Goal: Navigation & Orientation: Understand site structure

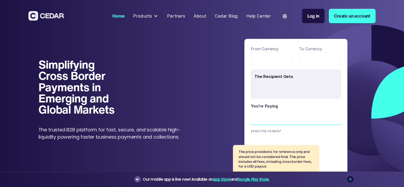
type input "******"
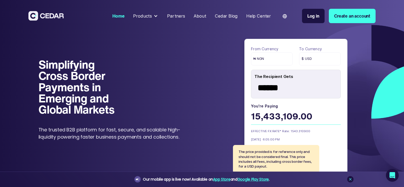
click at [143, 16] on div "Products" at bounding box center [142, 16] width 19 height 7
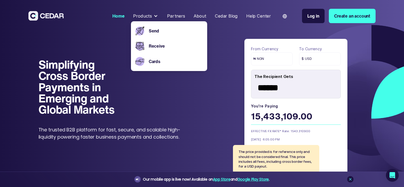
click at [180, 15] on div "Partners" at bounding box center [176, 16] width 18 height 7
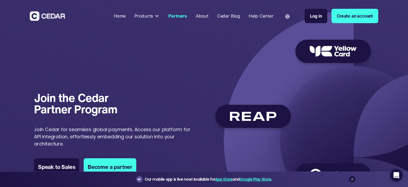
click at [354, 109] on img at bounding box center [293, 112] width 162 height 158
click at [205, 14] on div "About" at bounding box center [202, 16] width 13 height 7
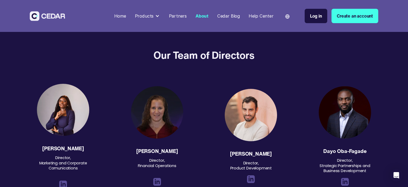
scroll to position [595, 0]
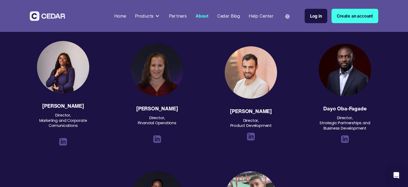
click at [205, 14] on div "About" at bounding box center [202, 16] width 13 height 7
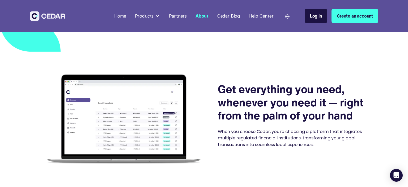
scroll to position [893, 0]
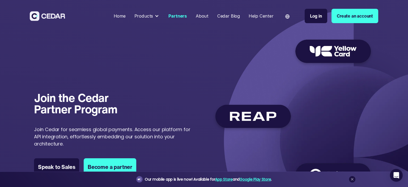
click at [158, 15] on div at bounding box center [157, 16] width 4 height 4
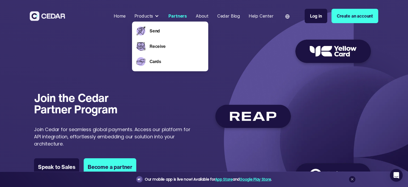
click at [34, 35] on div "Join the Cedar Partner Program Join the Cedar Partner Program Join Cedar for se…" at bounding box center [204, 112] width 340 height 158
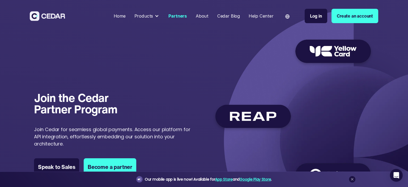
click at [203, 16] on div "About" at bounding box center [202, 16] width 13 height 7
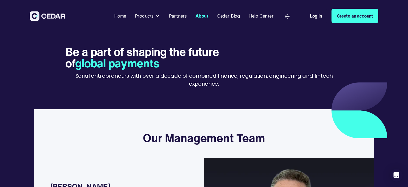
click at [123, 16] on div "Home" at bounding box center [120, 16] width 12 height 7
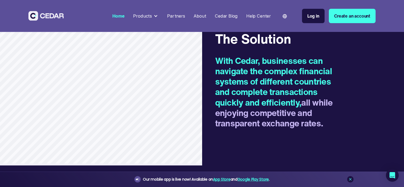
scroll to position [638, 0]
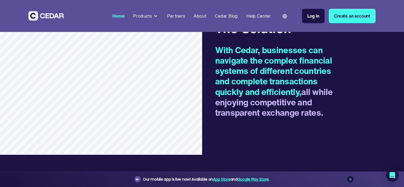
drag, startPoint x: 226, startPoint y: 110, endPoint x: 237, endPoint y: 55, distance: 56.1
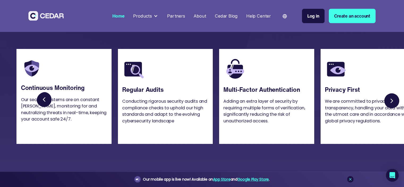
scroll to position [1281, 0]
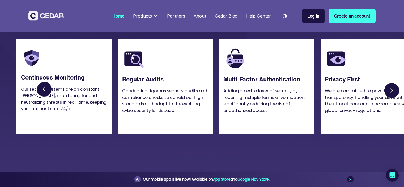
click at [390, 99] on link "Next slide" at bounding box center [391, 90] width 17 height 17
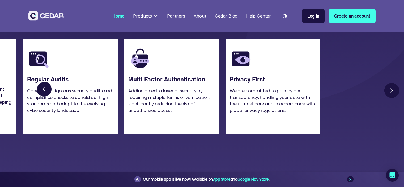
click at [45, 99] on link "Previous slide" at bounding box center [45, 90] width 17 height 17
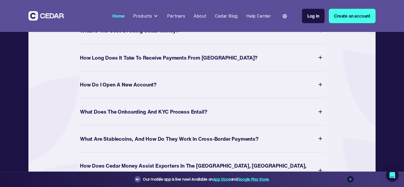
scroll to position [2021, 0]
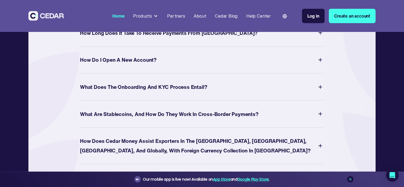
click at [321, 117] on img at bounding box center [320, 113] width 7 height 7
